Goal: Task Accomplishment & Management: Complete application form

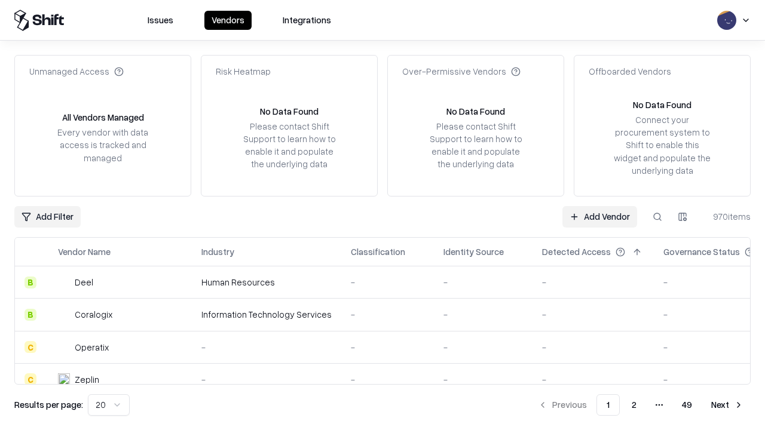
click at [599, 216] on link "Add Vendor" at bounding box center [599, 217] width 75 height 22
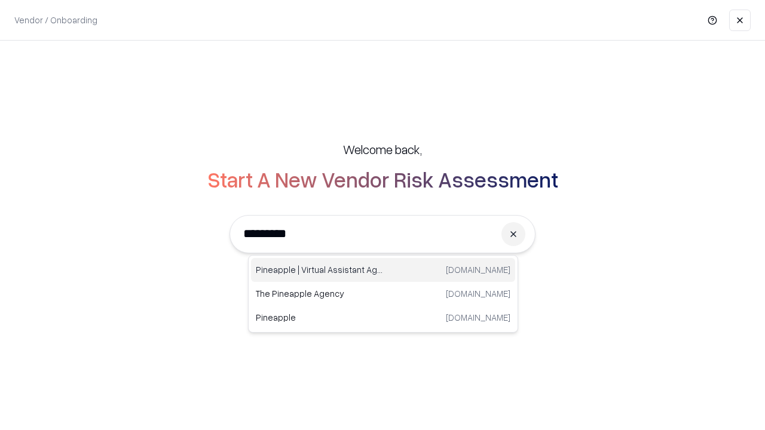
click at [383, 270] on div "Pineapple | Virtual Assistant Agency [DOMAIN_NAME]" at bounding box center [383, 270] width 264 height 24
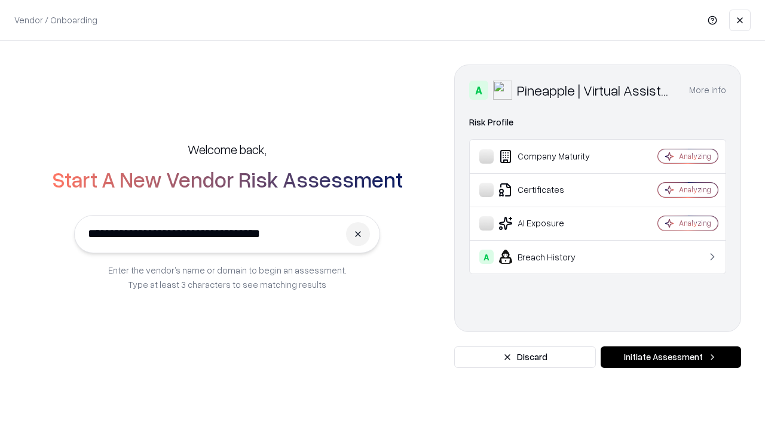
type input "**********"
click at [671, 357] on button "Initiate Assessment" at bounding box center [671, 358] width 140 height 22
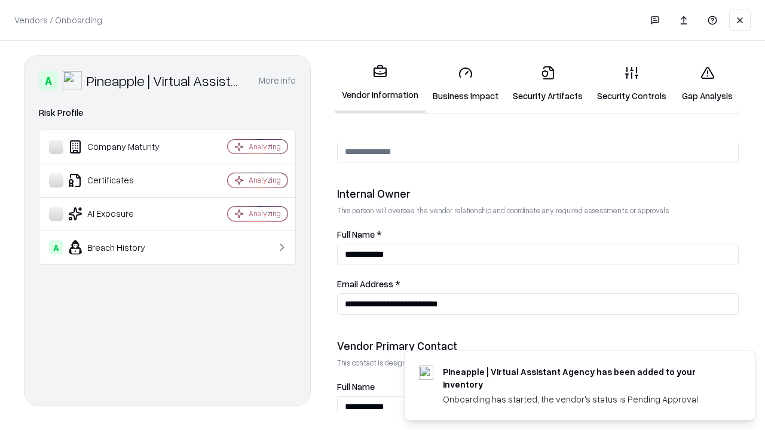
scroll to position [619, 0]
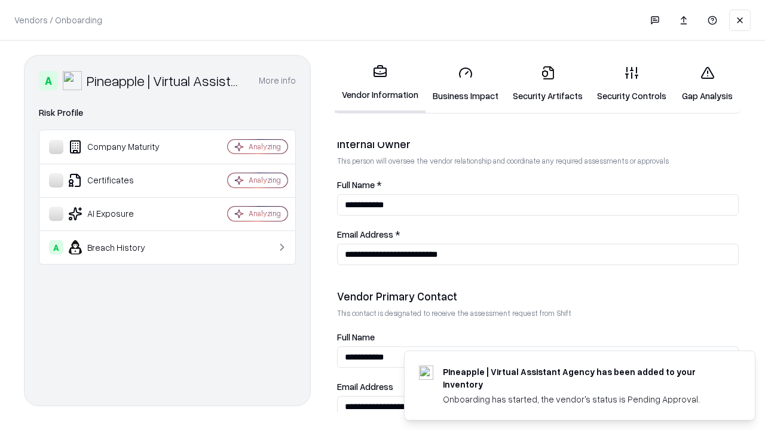
click at [466, 84] on link "Business Impact" at bounding box center [466, 84] width 80 height 56
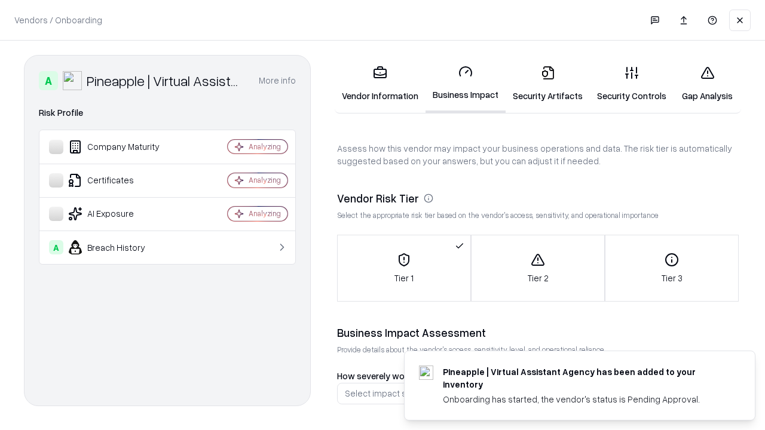
click at [547, 84] on link "Security Artifacts" at bounding box center [548, 84] width 84 height 56
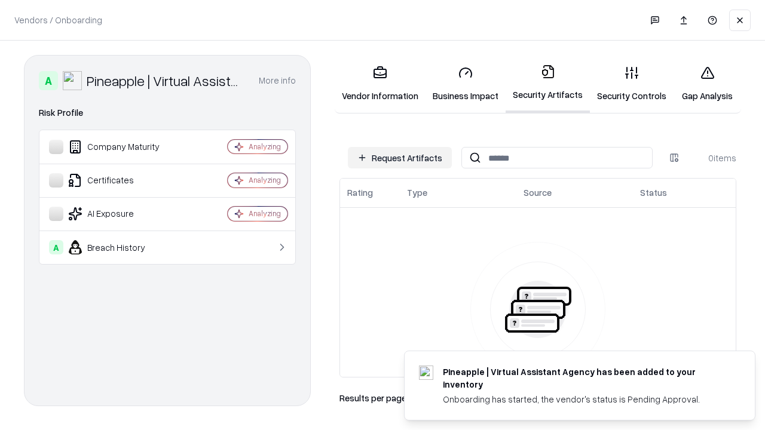
click at [400, 158] on button "Request Artifacts" at bounding box center [400, 158] width 104 height 22
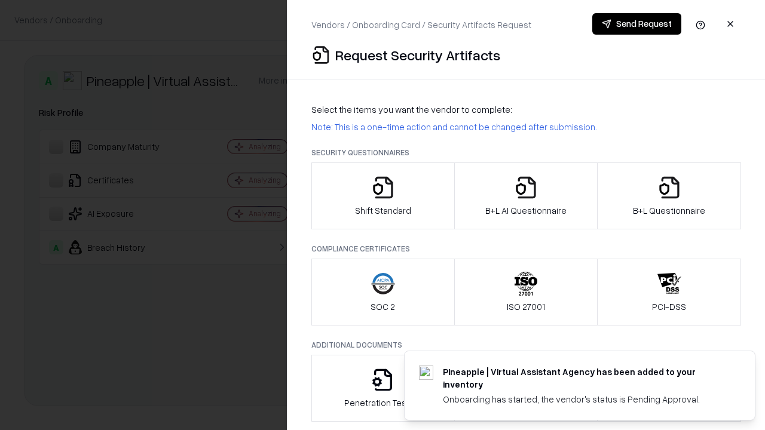
click at [383, 196] on icon "button" at bounding box center [383, 188] width 24 height 24
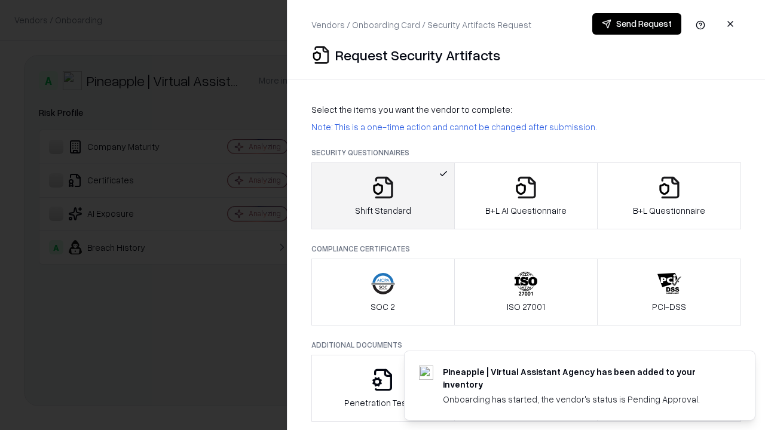
click at [637, 24] on button "Send Request" at bounding box center [636, 24] width 89 height 22
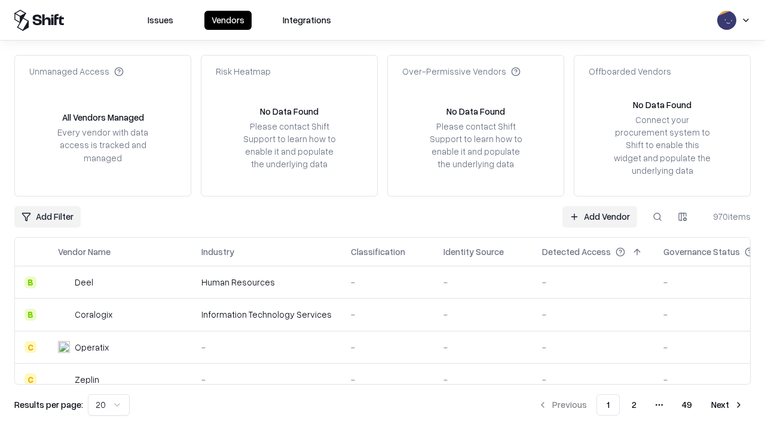
click at [657, 216] on button at bounding box center [658, 217] width 22 height 22
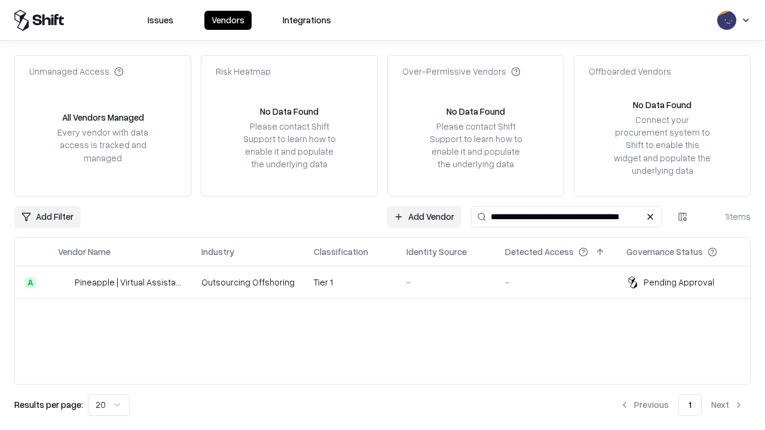
type input "**********"
click at [390, 282] on td "Tier 1" at bounding box center [350, 283] width 93 height 32
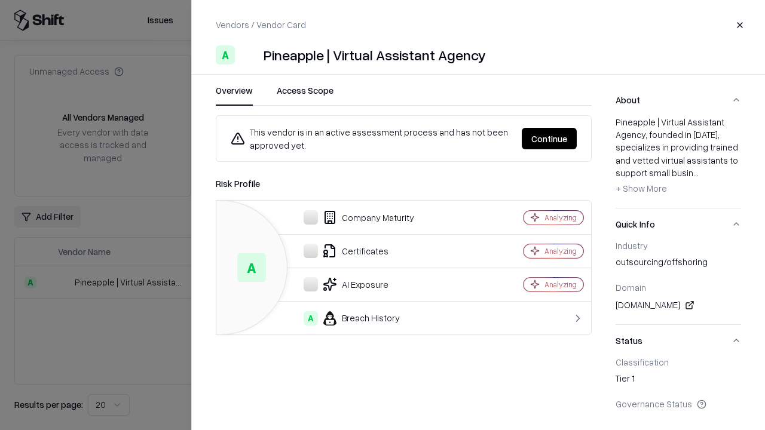
click at [577, 139] on button "Continue" at bounding box center [549, 139] width 55 height 22
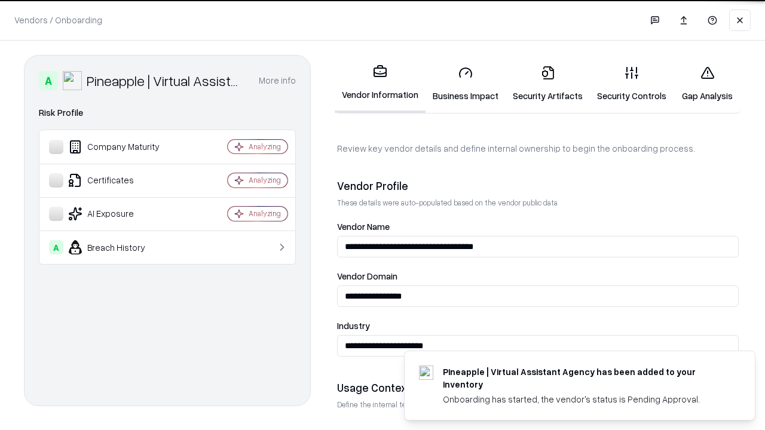
click at [547, 84] on link "Security Artifacts" at bounding box center [548, 84] width 84 height 56
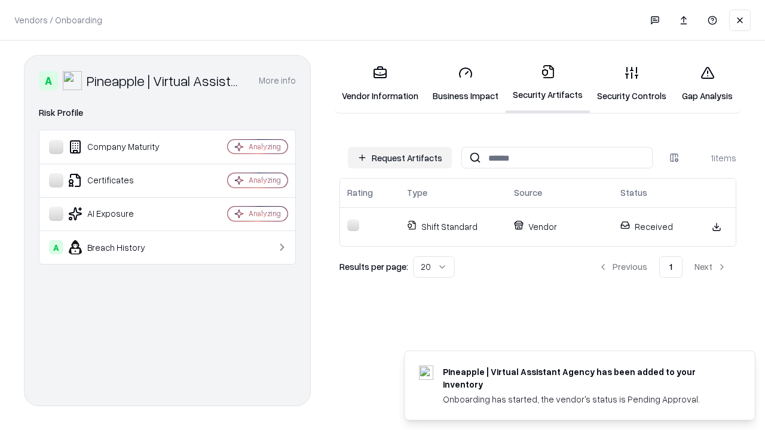
click at [632, 84] on link "Security Controls" at bounding box center [632, 84] width 84 height 56
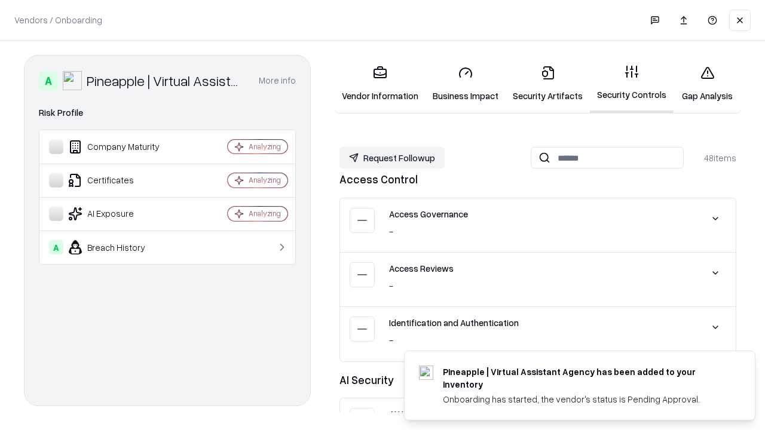
click at [392, 158] on button "Request Followup" at bounding box center [391, 158] width 105 height 22
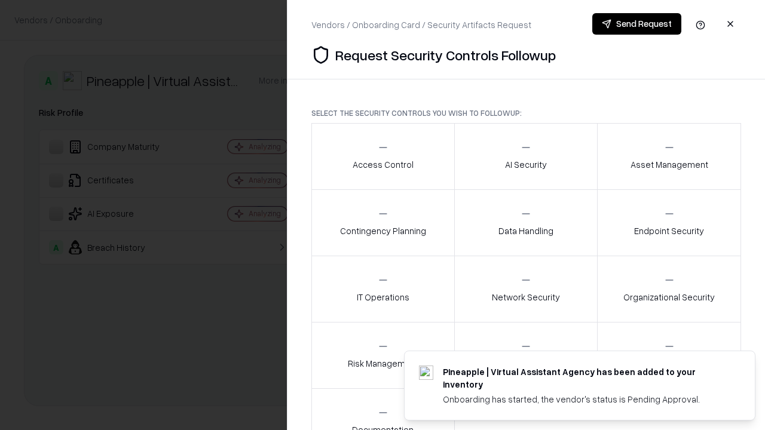
click at [383, 157] on div "Access Control" at bounding box center [383, 156] width 61 height 29
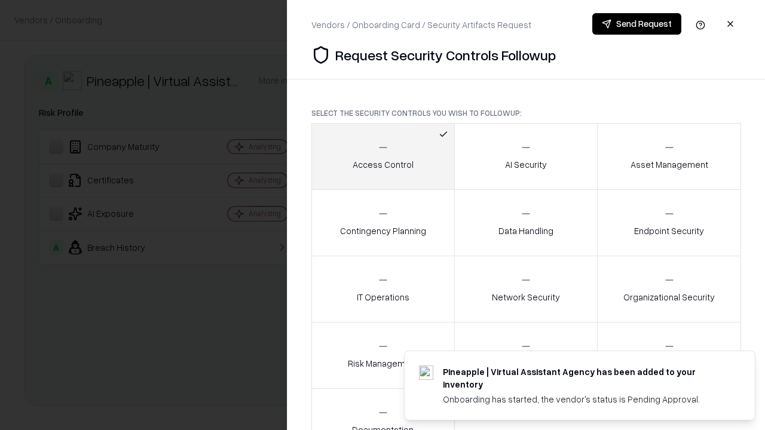
click at [637, 24] on button "Send Request" at bounding box center [636, 24] width 89 height 22
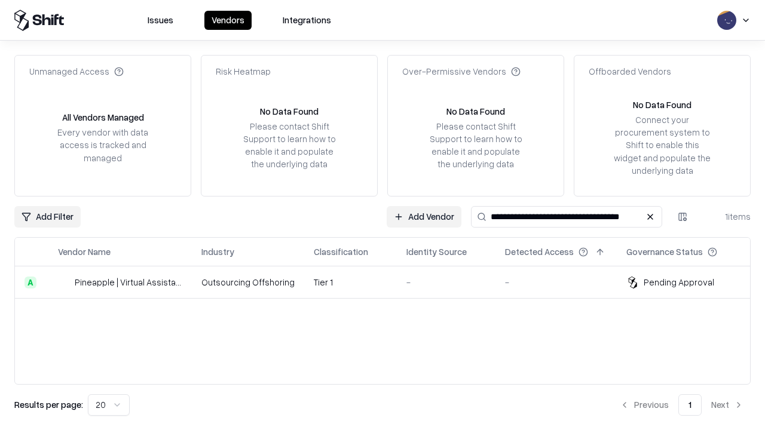
type input "**********"
click at [390, 282] on td "Tier 1" at bounding box center [350, 283] width 93 height 32
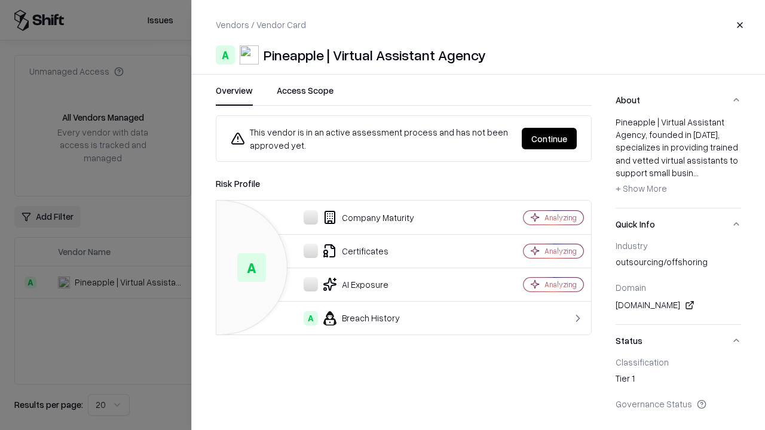
click at [549, 139] on button "Continue" at bounding box center [549, 139] width 55 height 22
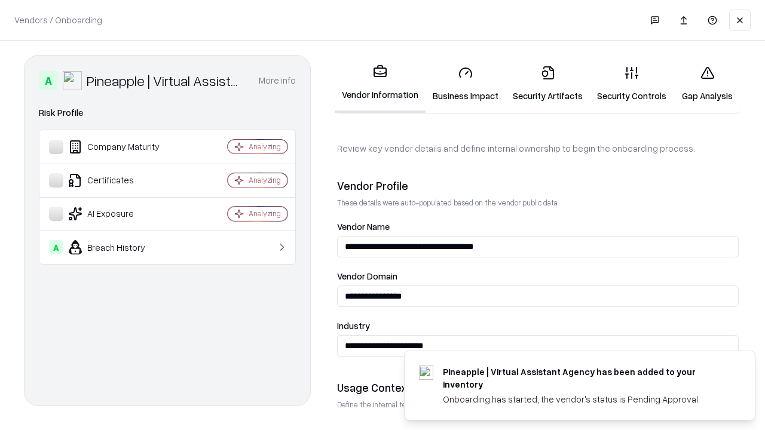
click at [707, 84] on link "Gap Analysis" at bounding box center [708, 84] width 68 height 56
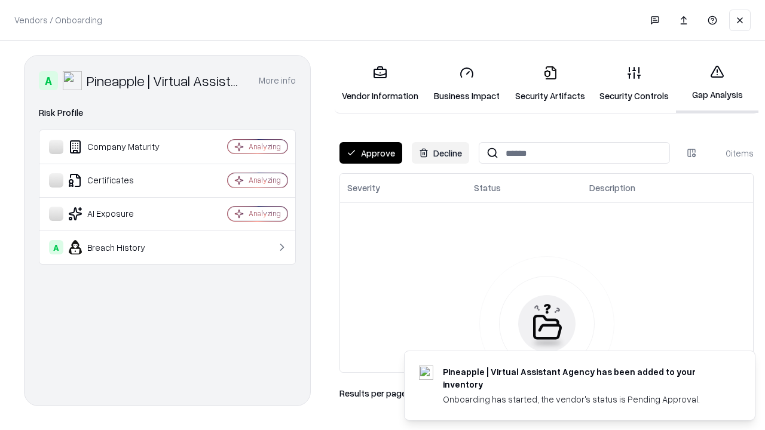
click at [371, 153] on button "Approve" at bounding box center [370, 153] width 63 height 22
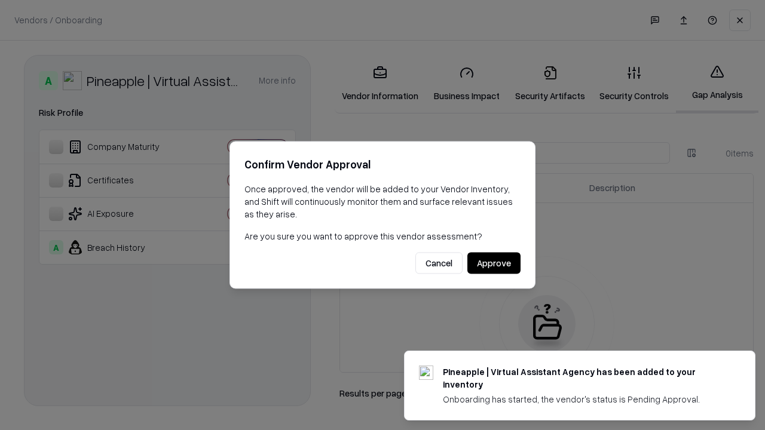
click at [494, 263] on button "Approve" at bounding box center [493, 264] width 53 height 22
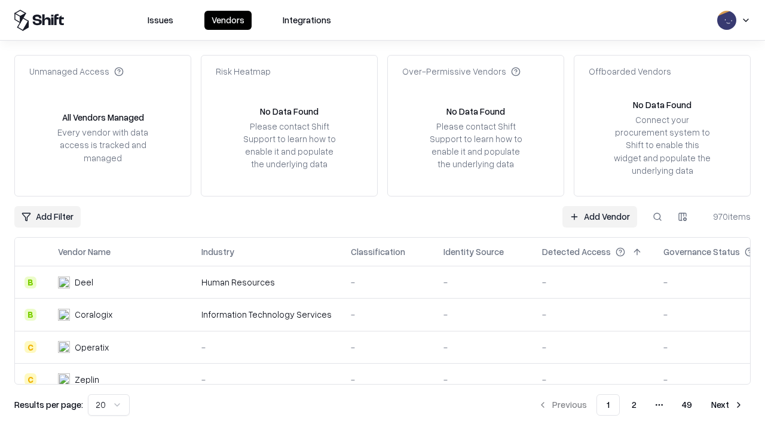
type input "**********"
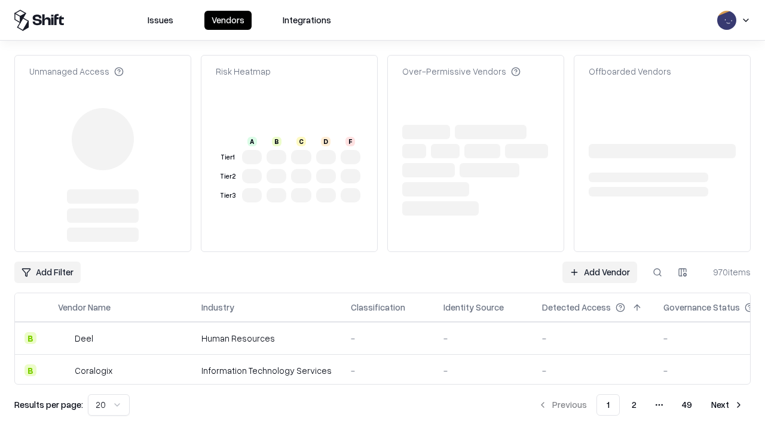
click at [599, 262] on link "Add Vendor" at bounding box center [599, 273] width 75 height 22
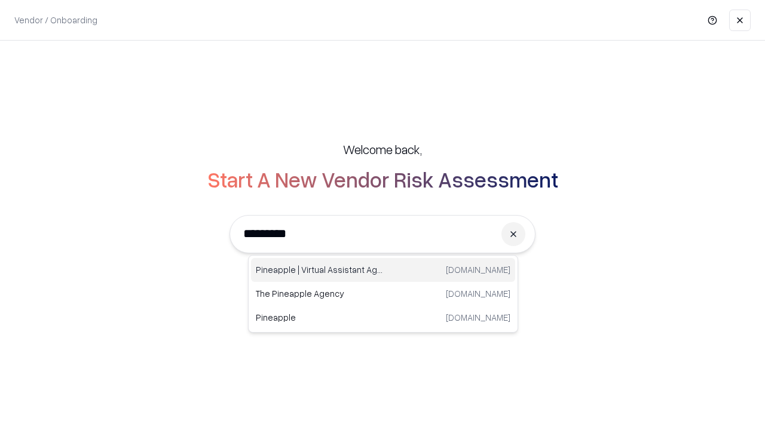
click at [383, 270] on div "Pineapple | Virtual Assistant Agency [DOMAIN_NAME]" at bounding box center [383, 270] width 264 height 24
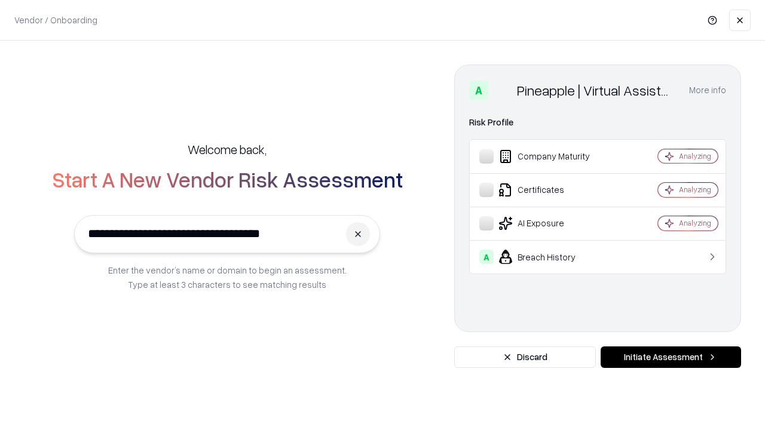
type input "**********"
click at [671, 357] on button "Initiate Assessment" at bounding box center [671, 358] width 140 height 22
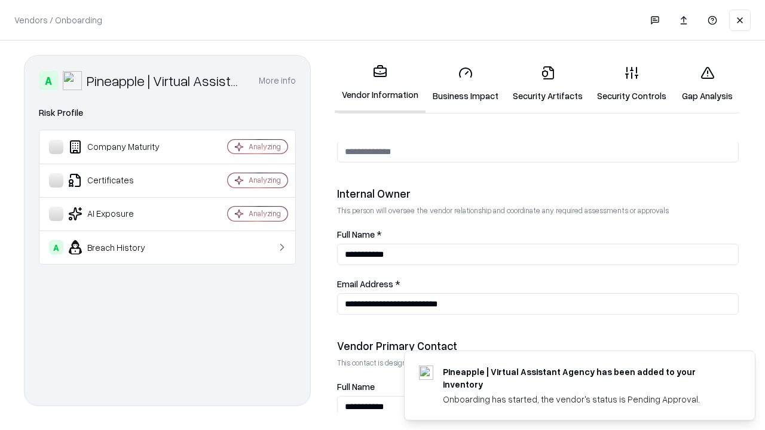
scroll to position [619, 0]
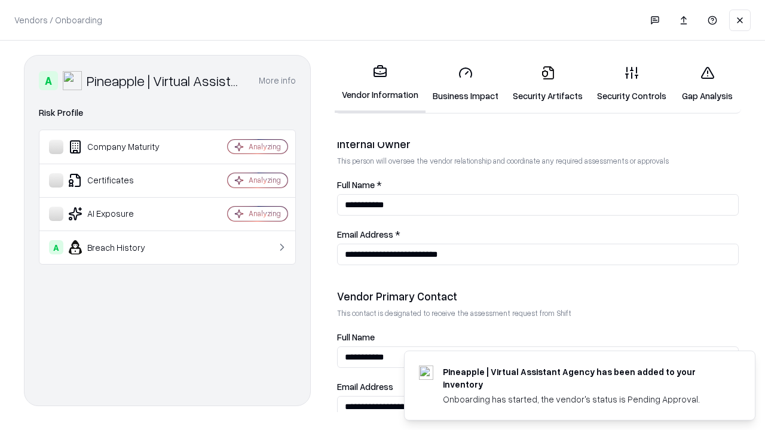
click at [707, 84] on link "Gap Analysis" at bounding box center [708, 84] width 68 height 56
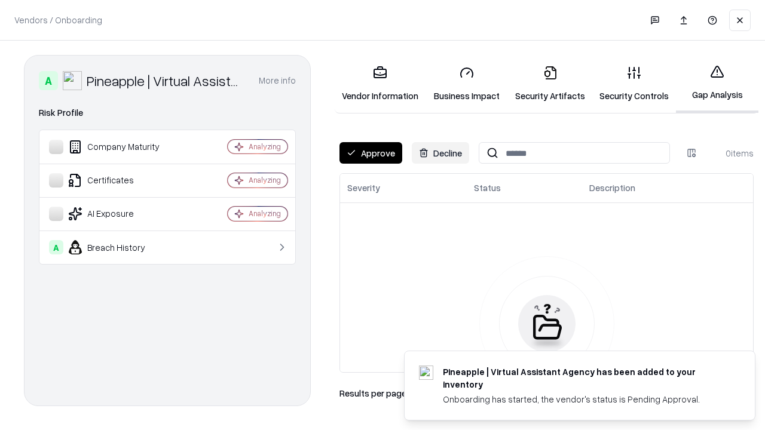
click at [371, 153] on button "Approve" at bounding box center [370, 153] width 63 height 22
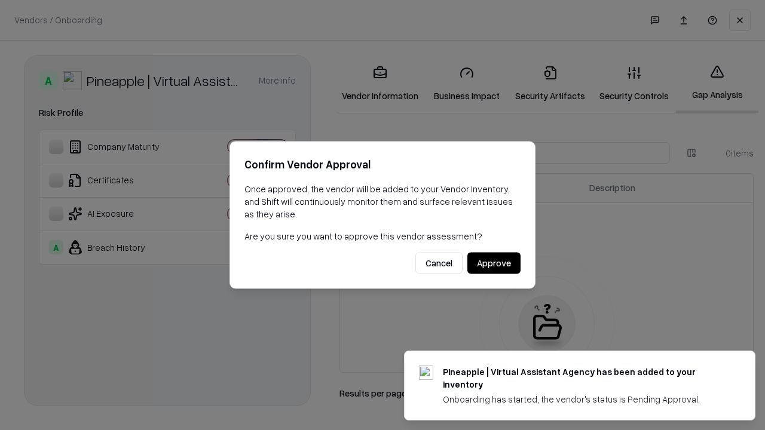
click at [494, 263] on button "Approve" at bounding box center [493, 264] width 53 height 22
